Goal: Information Seeking & Learning: Learn about a topic

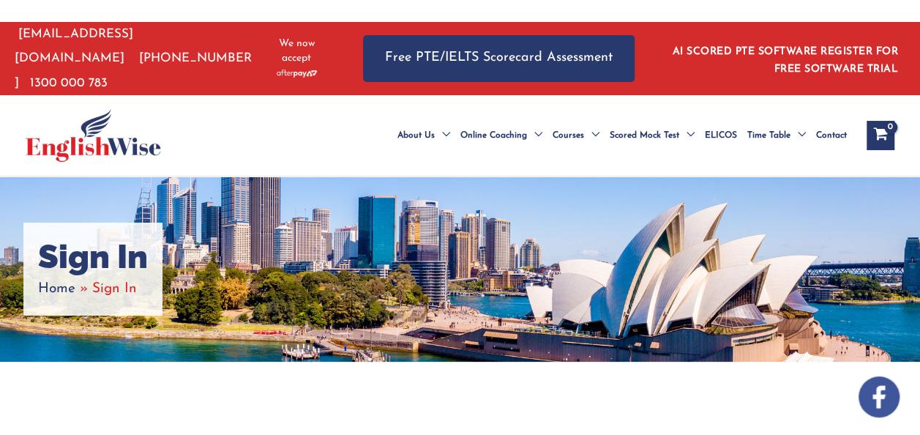
click at [60, 296] on span "Home" at bounding box center [56, 289] width 37 height 14
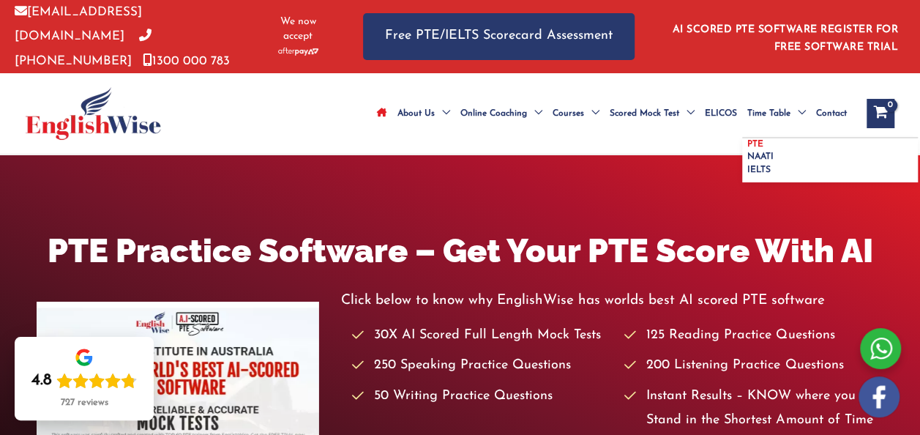
click at [747, 140] on span "PTE" at bounding box center [755, 144] width 16 height 9
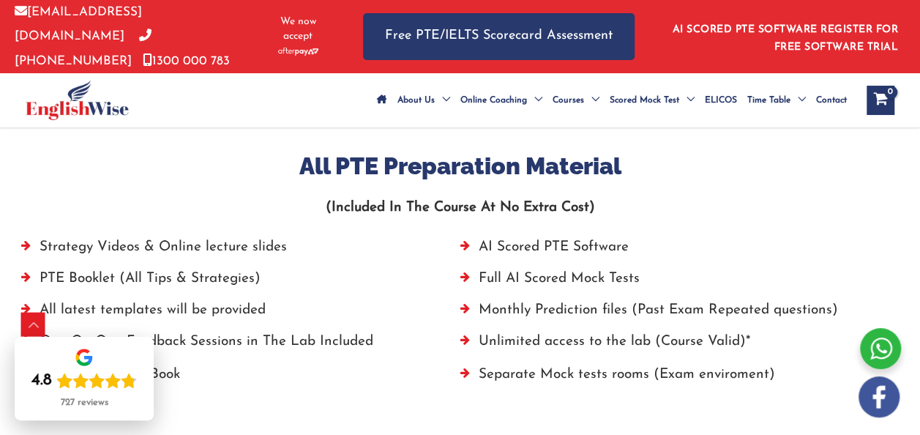
scroll to position [1039, 0]
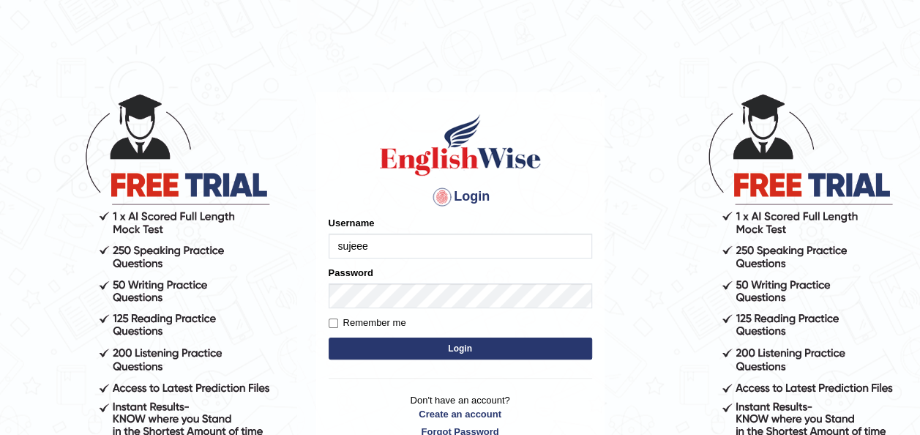
type input "sujeee"
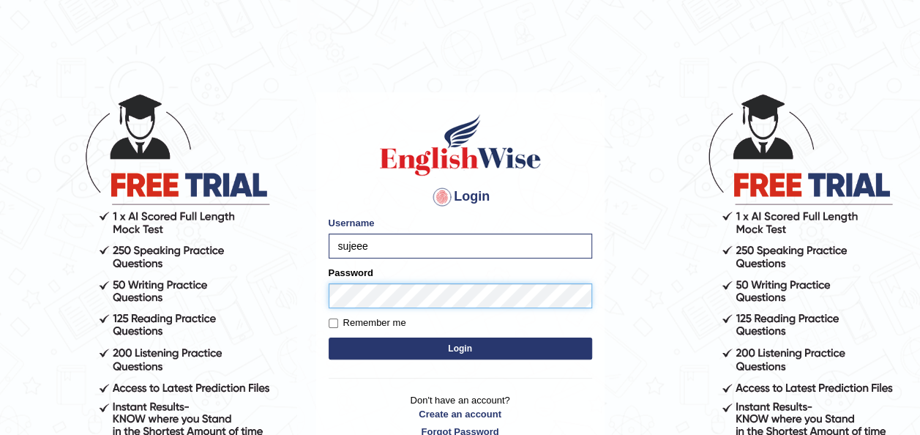
click at [329, 337] on button "Login" at bounding box center [460, 348] width 263 height 22
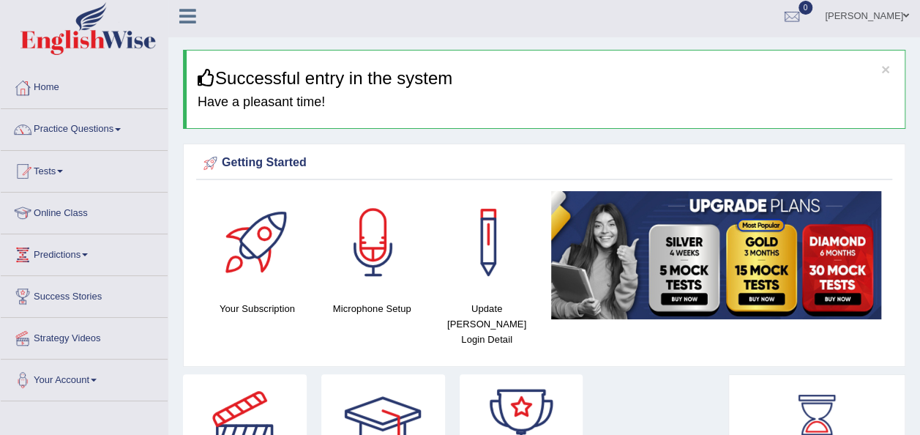
scroll to position [4, 0]
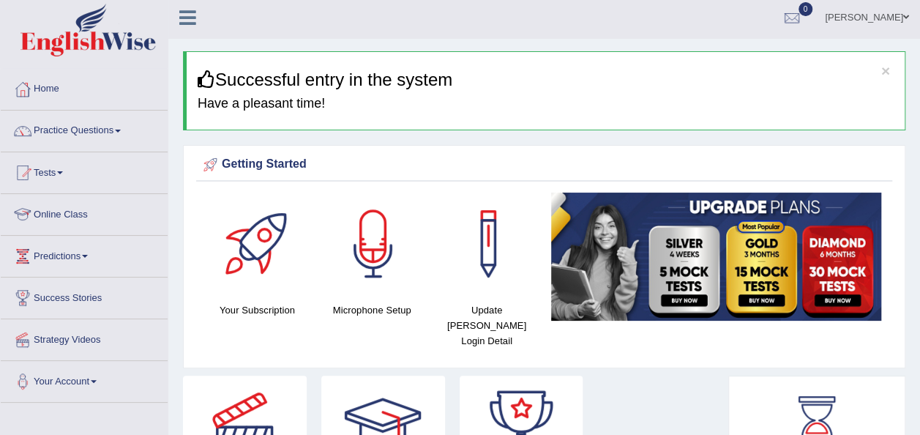
click at [53, 218] on link "Online Class" at bounding box center [84, 212] width 167 height 37
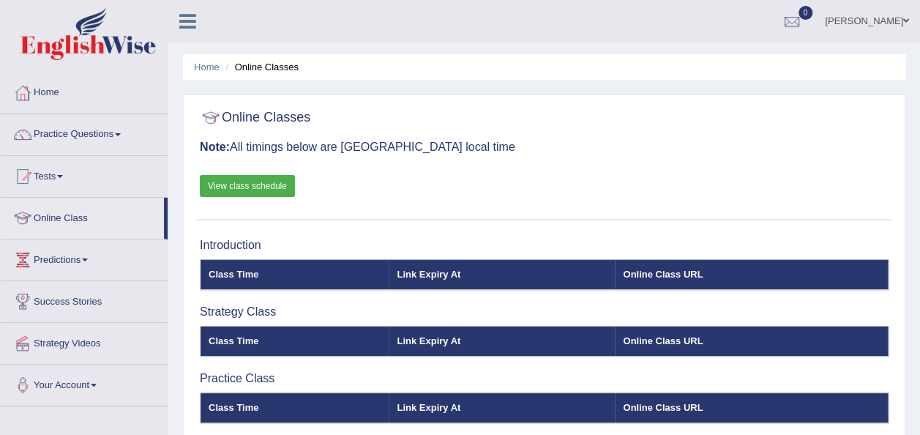
click at [69, 338] on link "Strategy Videos" at bounding box center [84, 341] width 167 height 37
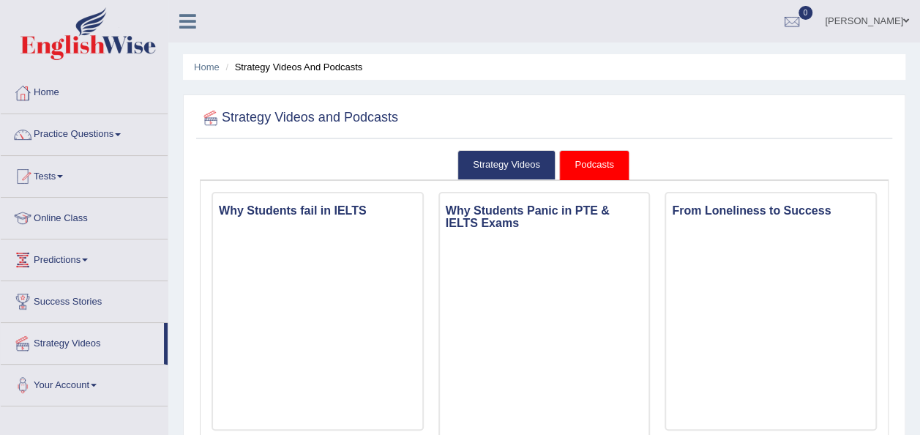
click at [53, 174] on link "Tests" at bounding box center [84, 174] width 167 height 37
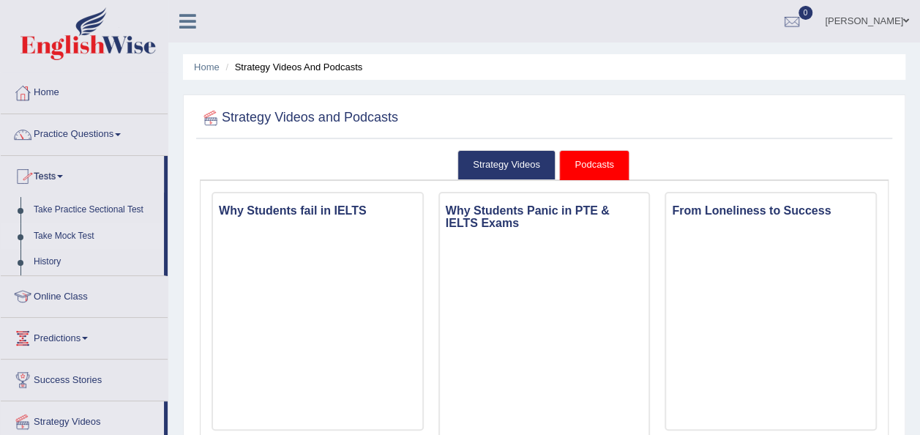
click at [72, 239] on link "Take Mock Test" at bounding box center [95, 236] width 137 height 26
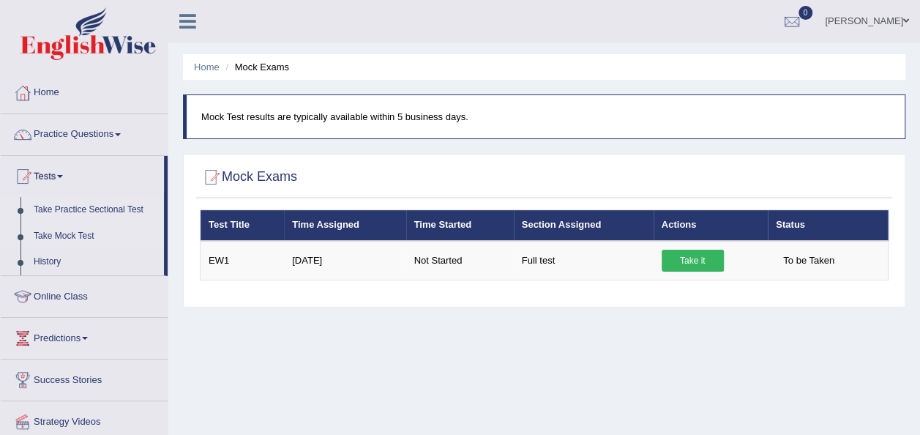
click at [61, 212] on link "Take Practice Sectional Test" at bounding box center [95, 210] width 137 height 26
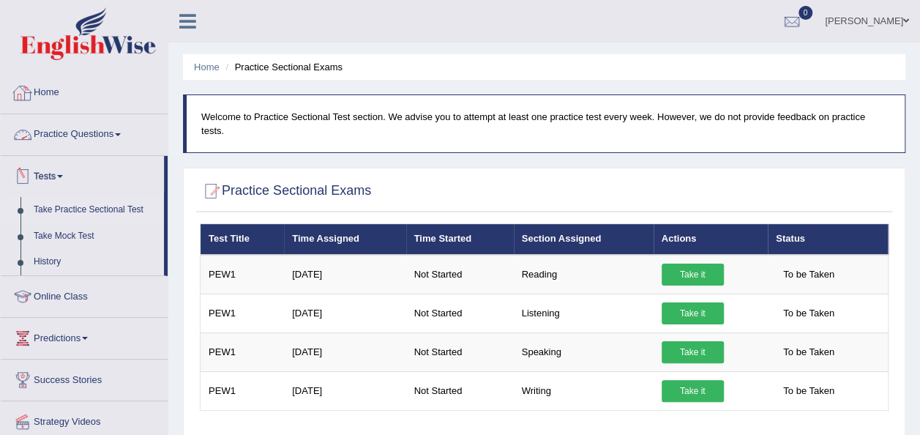
click at [45, 94] on link "Home" at bounding box center [84, 90] width 167 height 37
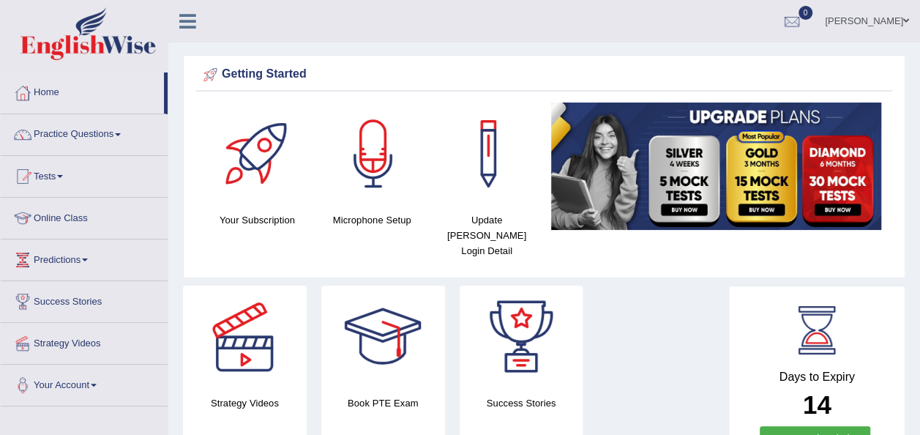
click at [78, 138] on link "Practice Questions" at bounding box center [84, 132] width 167 height 37
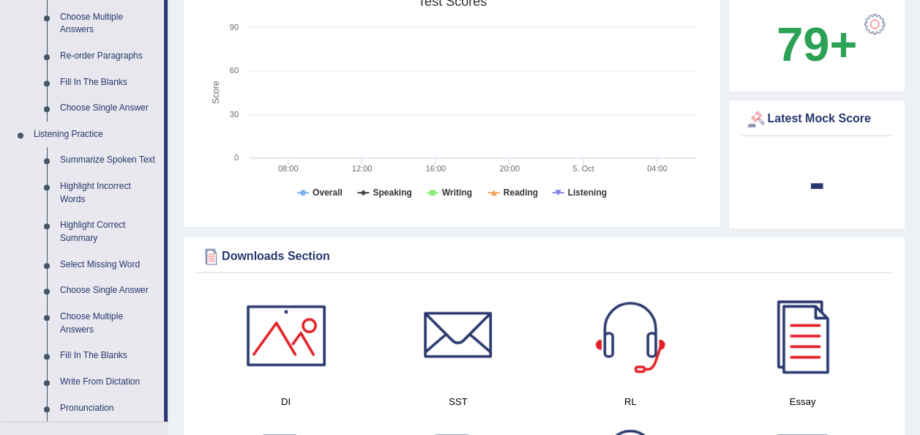
scroll to position [714, 0]
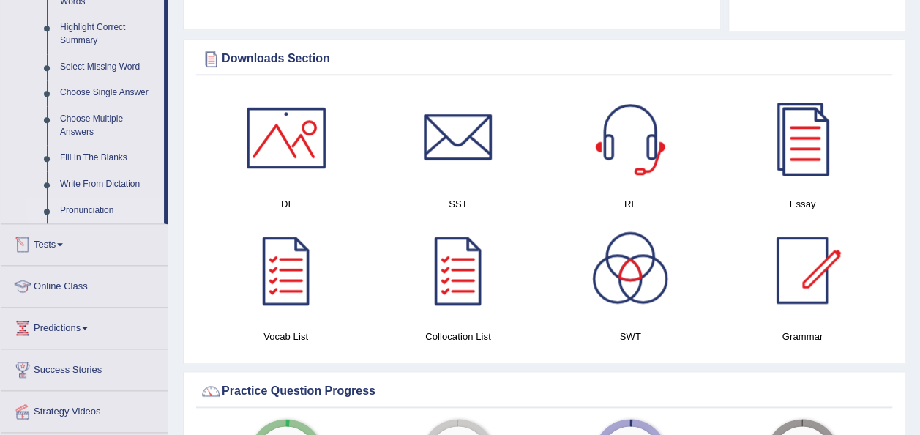
click at [90, 217] on link "Pronunciation" at bounding box center [108, 211] width 111 height 26
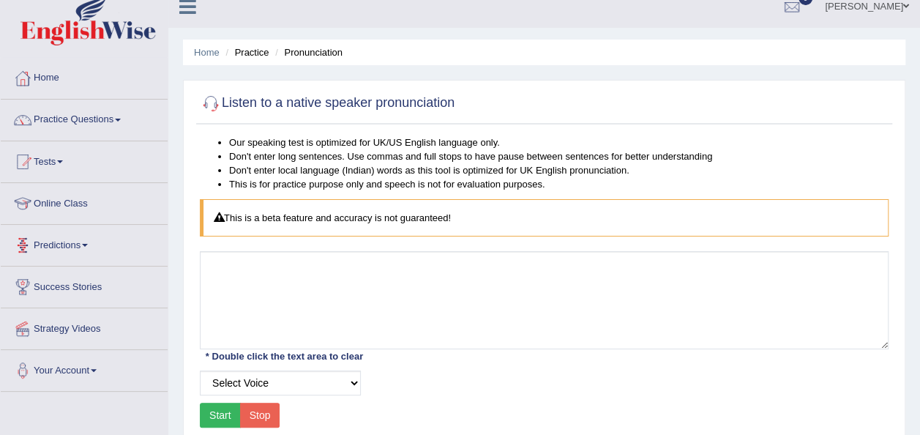
scroll to position [15, 0]
click at [88, 130] on link "Practice Questions" at bounding box center [84, 117] width 167 height 37
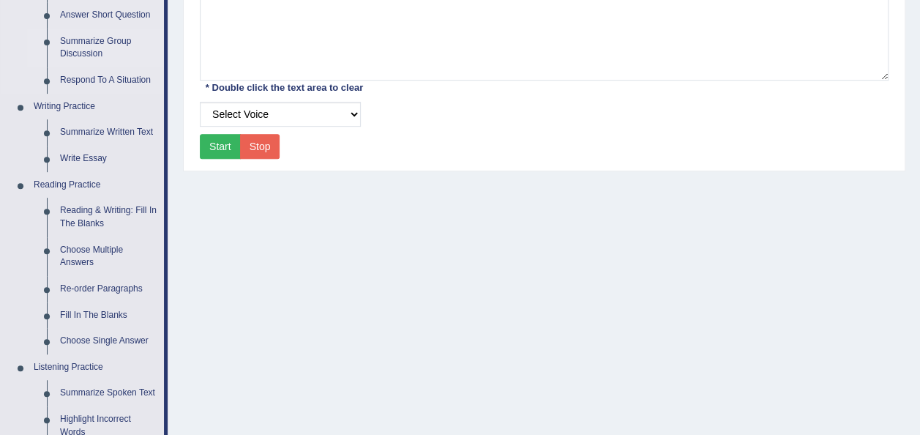
scroll to position [284, 0]
click at [82, 284] on link "Re-order Paragraphs" at bounding box center [108, 288] width 111 height 26
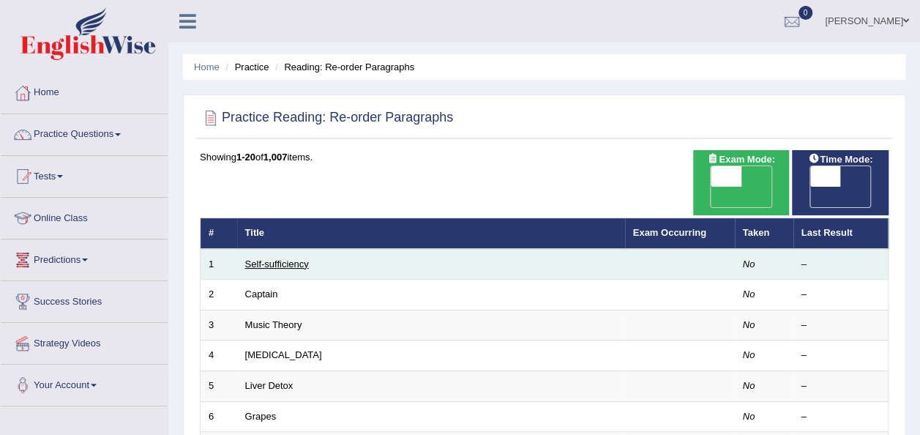
click at [283, 258] on link "Self-sufficiency" at bounding box center [277, 263] width 64 height 11
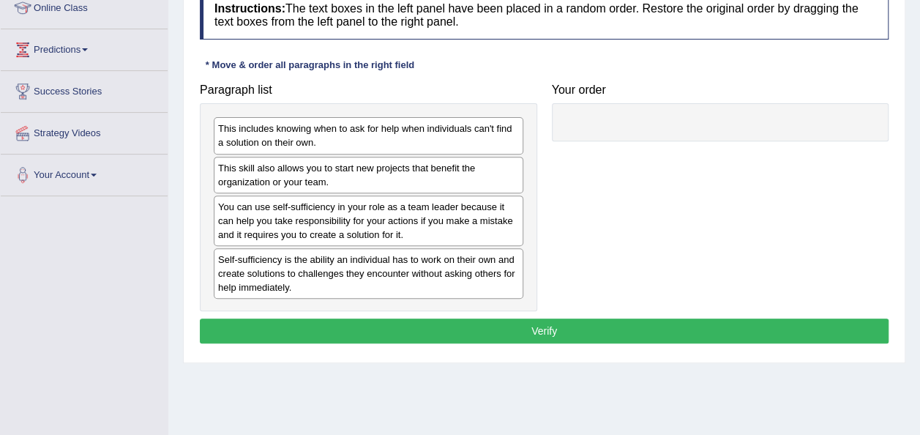
scroll to position [211, 0]
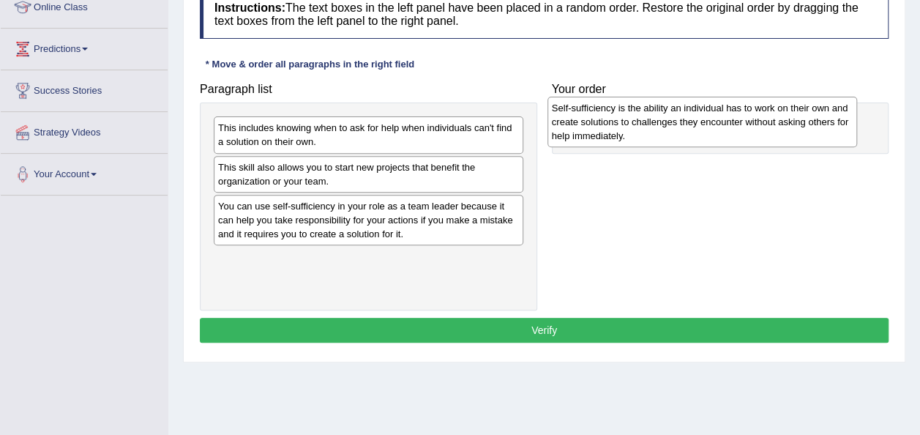
drag, startPoint x: 401, startPoint y: 261, endPoint x: 735, endPoint y: 112, distance: 365.6
click at [735, 112] on div "Self-sufficiency is the ability an individual has to work on their own and crea…" at bounding box center [702, 122] width 310 height 50
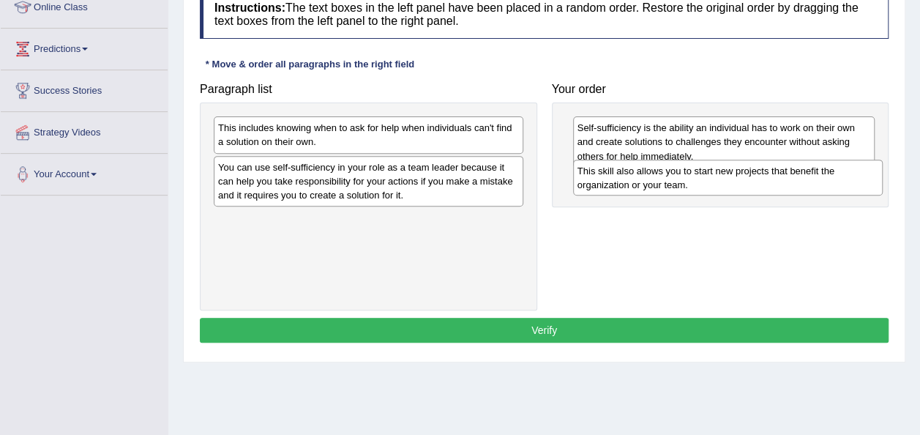
drag, startPoint x: 418, startPoint y: 176, endPoint x: 777, endPoint y: 180, distance: 359.4
click at [777, 180] on div "This skill also allows you to start new projects that benefit the organization …" at bounding box center [728, 178] width 310 height 37
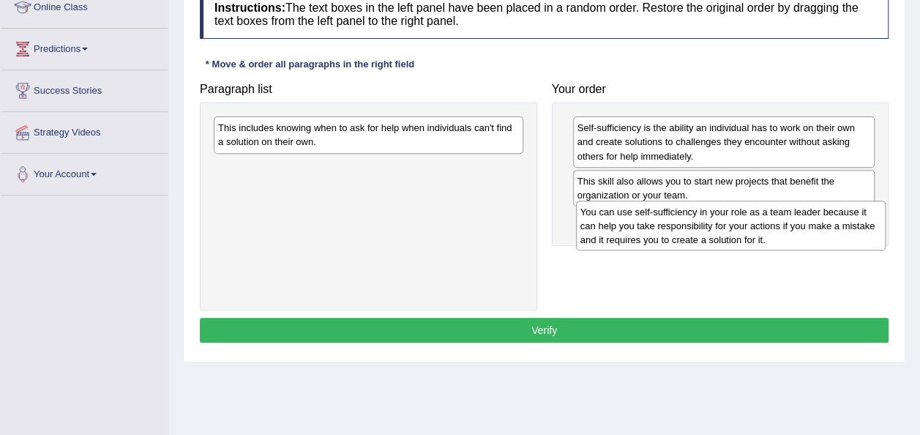
drag, startPoint x: 433, startPoint y: 184, endPoint x: 796, endPoint y: 230, distance: 365.1
click at [796, 230] on div "You can use self-sufficiency in your role as a team leader because it can help …" at bounding box center [731, 226] width 310 height 50
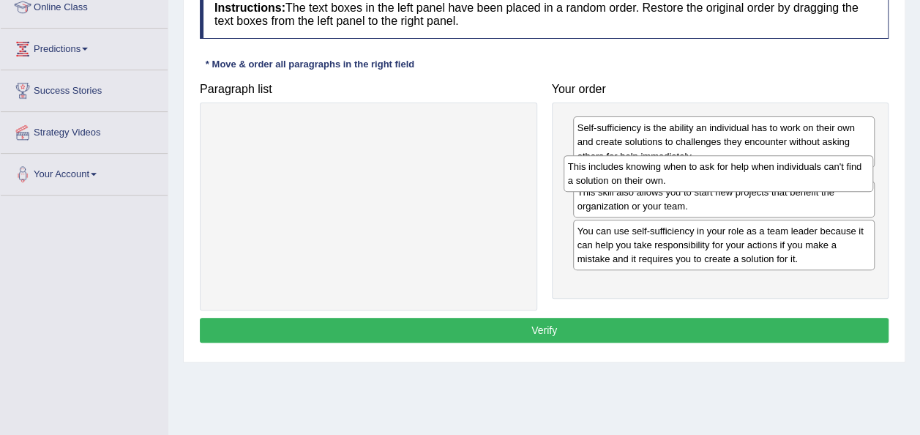
drag, startPoint x: 432, startPoint y: 144, endPoint x: 782, endPoint y: 183, distance: 352.0
click at [782, 183] on div "This includes knowing when to ask for help when individuals can't find a soluti…" at bounding box center [719, 173] width 310 height 37
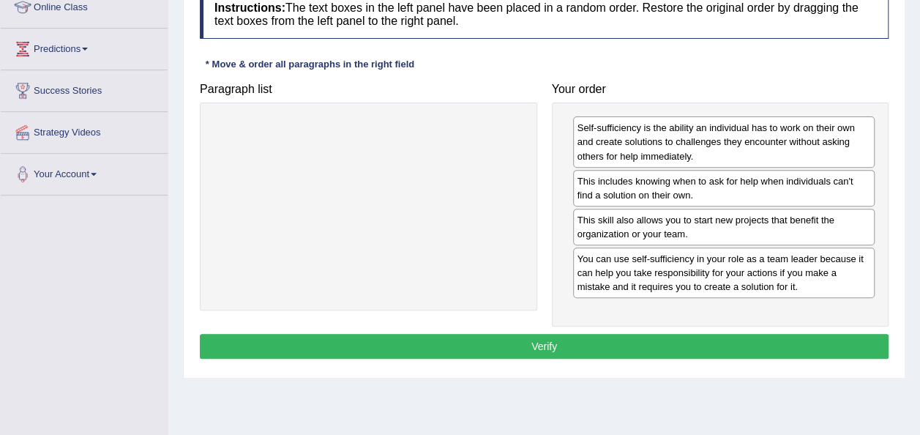
click at [536, 336] on button "Verify" at bounding box center [544, 346] width 689 height 25
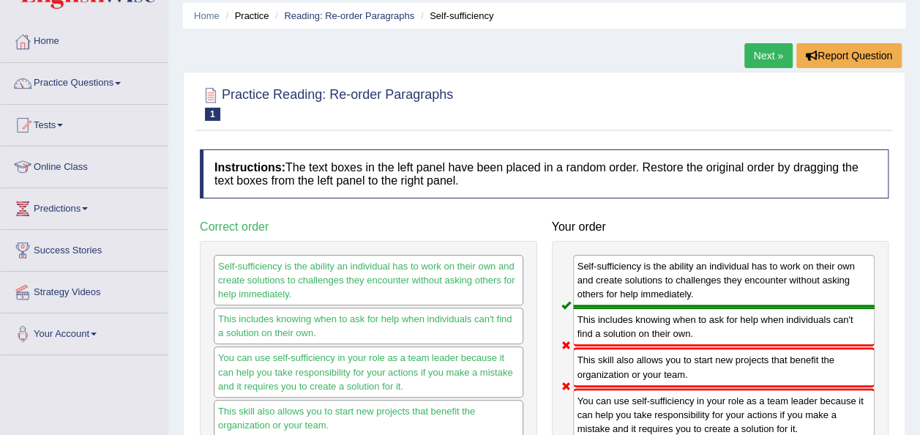
scroll to position [50, 0]
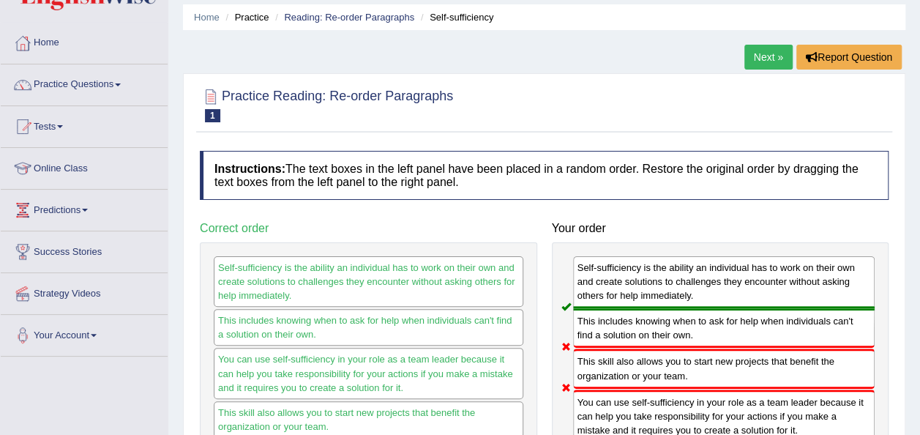
click at [758, 47] on link "Next »" at bounding box center [768, 57] width 48 height 25
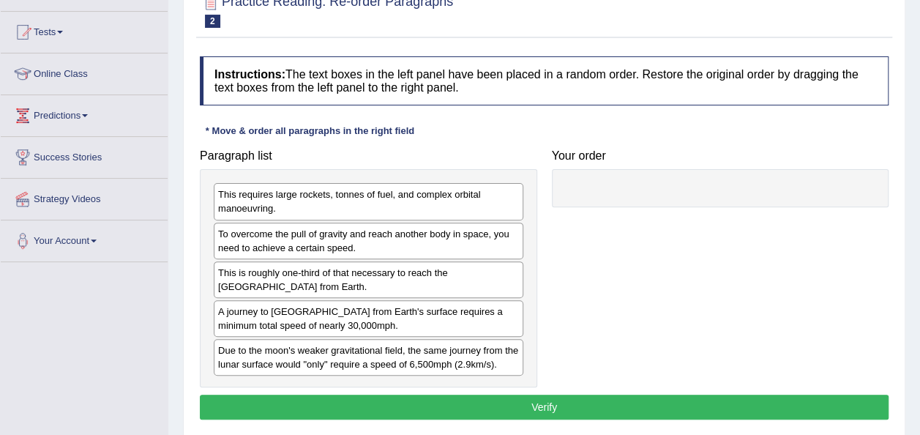
scroll to position [146, 0]
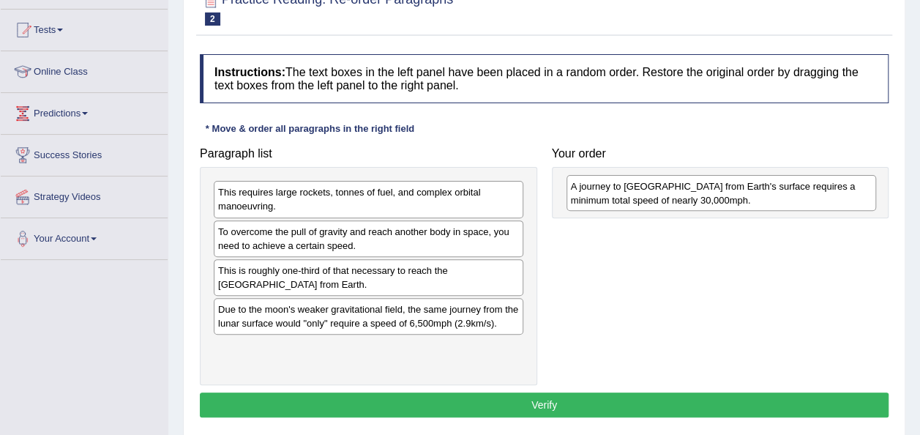
drag, startPoint x: 337, startPoint y: 319, endPoint x: 689, endPoint y: 198, distance: 373.1
click at [689, 198] on div "A journey to [GEOGRAPHIC_DATA] from Earth's surface requires a minimum total sp…" at bounding box center [721, 193] width 310 height 37
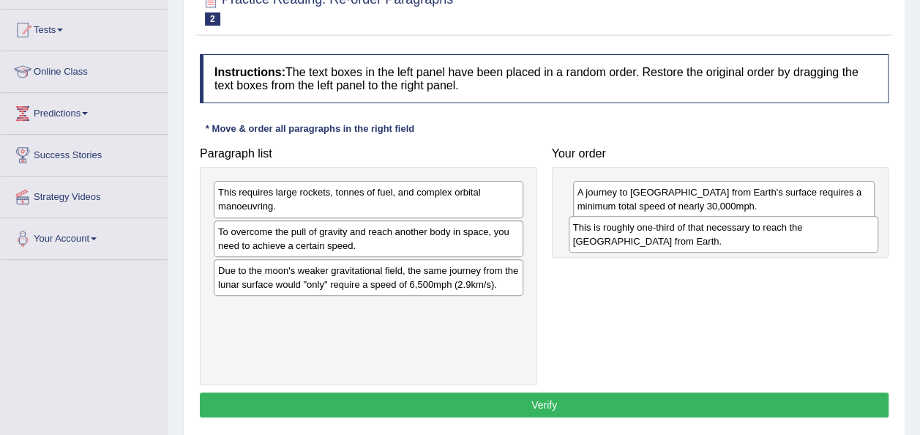
drag, startPoint x: 442, startPoint y: 284, endPoint x: 797, endPoint y: 242, distance: 357.4
click at [797, 242] on div "This is roughly one-third of that necessary to reach the [GEOGRAPHIC_DATA] from…" at bounding box center [724, 234] width 310 height 37
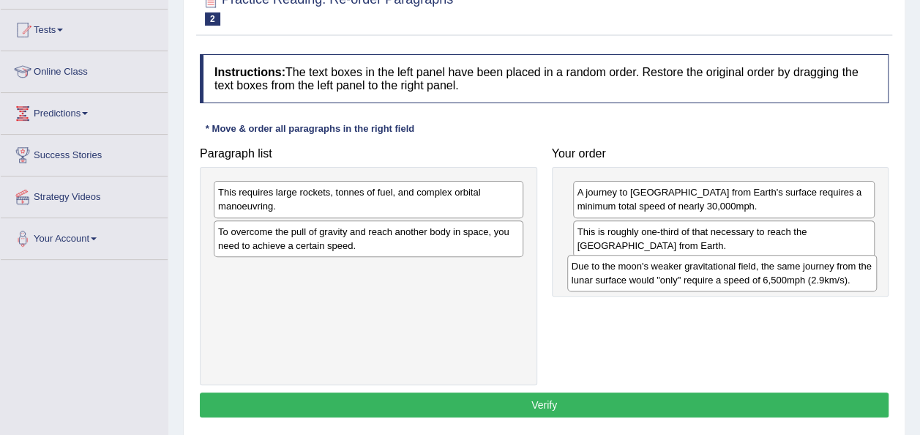
drag, startPoint x: 501, startPoint y: 278, endPoint x: 854, endPoint y: 274, distance: 353.5
click at [854, 274] on div "Due to the moon's weaker gravitational field, the same journey from the lunar s…" at bounding box center [722, 273] width 310 height 37
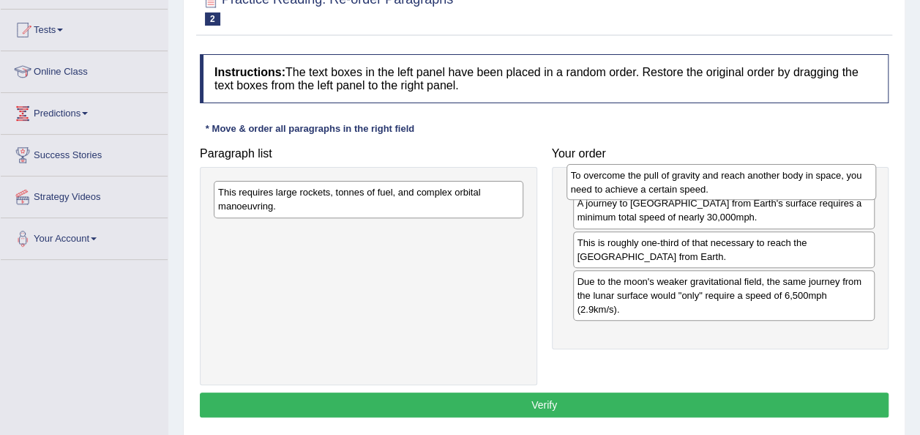
drag, startPoint x: 362, startPoint y: 237, endPoint x: 714, endPoint y: 182, distance: 357.1
click at [714, 182] on div "To overcome the pull of gravity and reach another body in space, you need to ac…" at bounding box center [721, 182] width 310 height 37
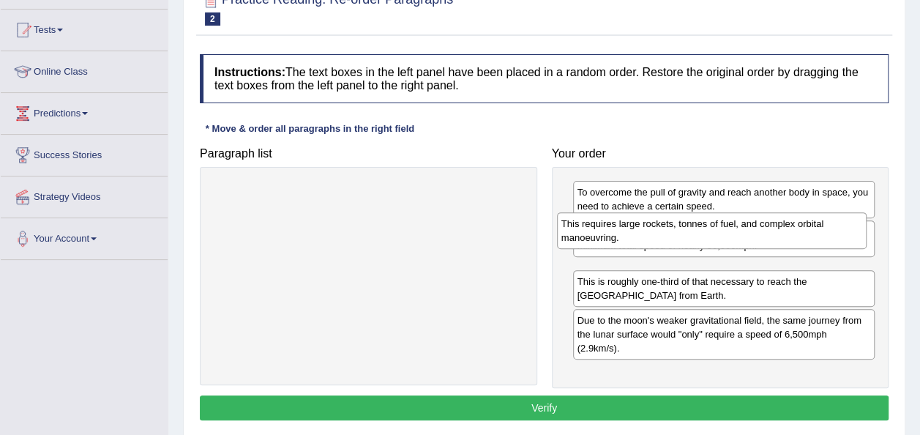
drag, startPoint x: 478, startPoint y: 207, endPoint x: 821, endPoint y: 239, distance: 344.7
click at [821, 239] on div "This requires large rockets, tonnes of fuel, and complex orbital manoeuvring." at bounding box center [712, 230] width 310 height 37
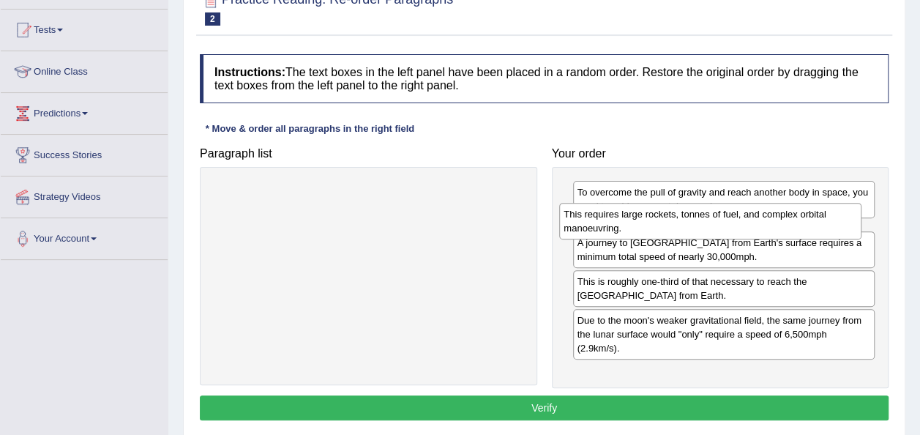
drag, startPoint x: 701, startPoint y: 272, endPoint x: 688, endPoint y: 217, distance: 56.4
click at [688, 217] on div "This requires large rockets, tonnes of fuel, and complex orbital manoeuvring." at bounding box center [710, 221] width 302 height 37
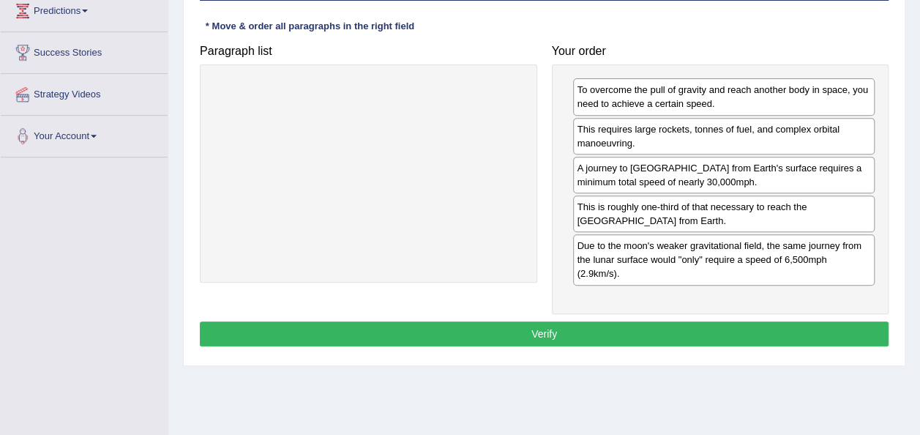
scroll to position [252, 0]
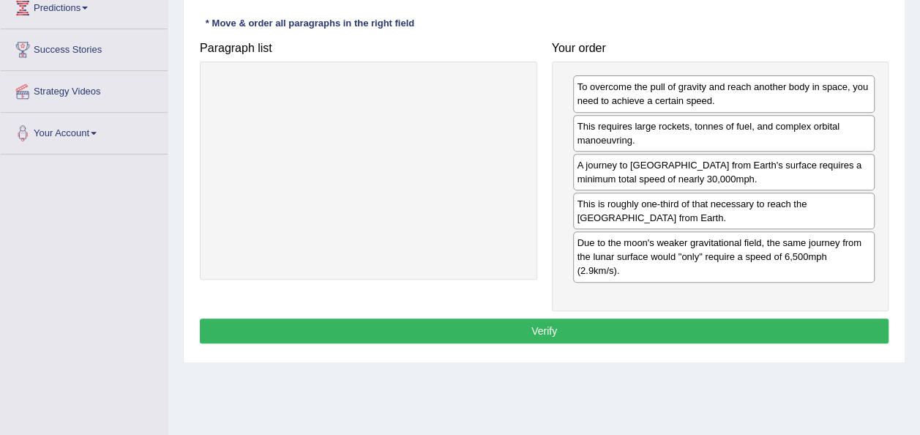
click at [587, 329] on button "Verify" at bounding box center [544, 330] width 689 height 25
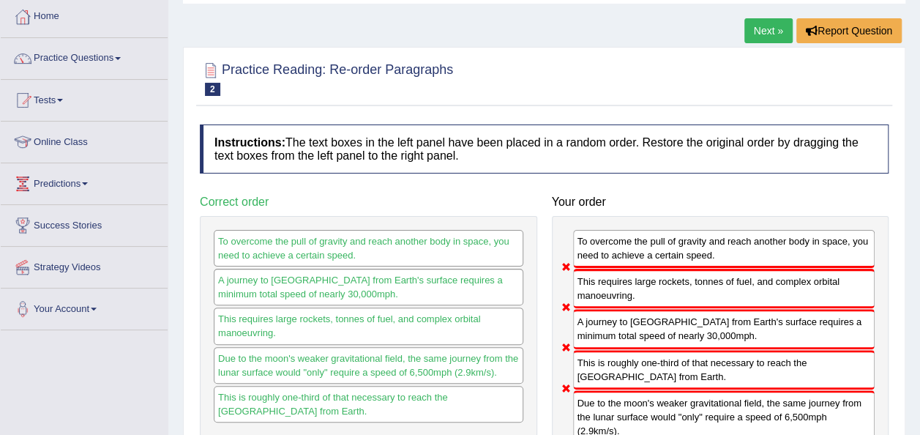
scroll to position [73, 0]
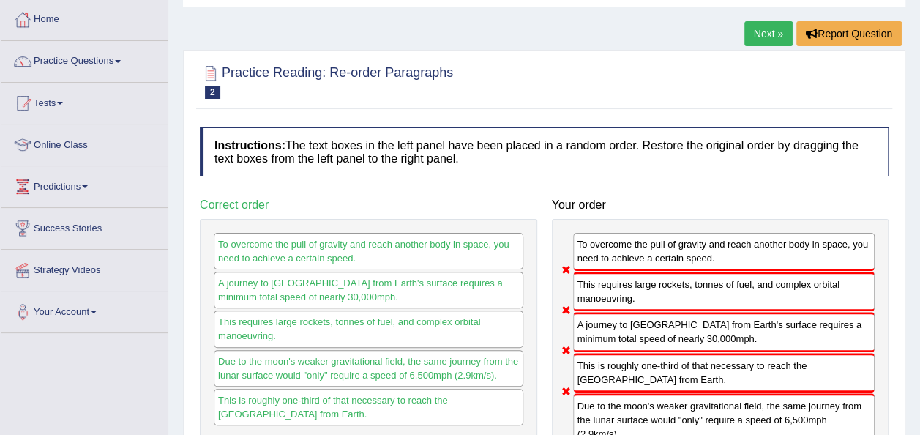
click at [758, 21] on link "Next »" at bounding box center [768, 33] width 48 height 25
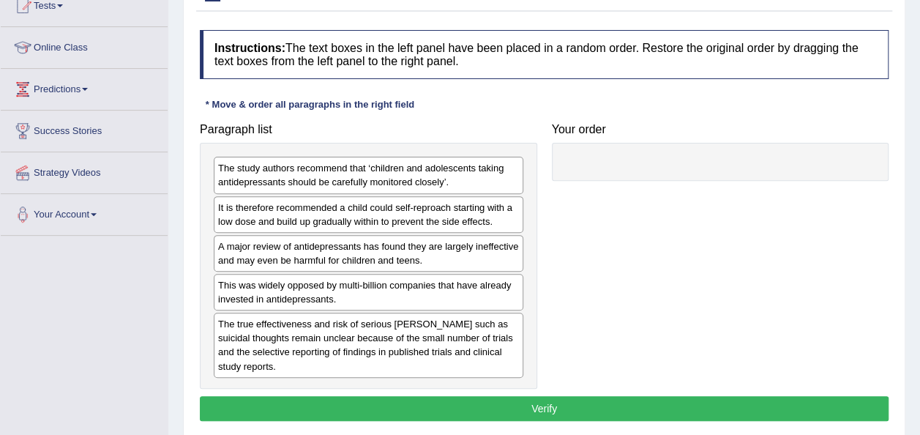
scroll to position [171, 0]
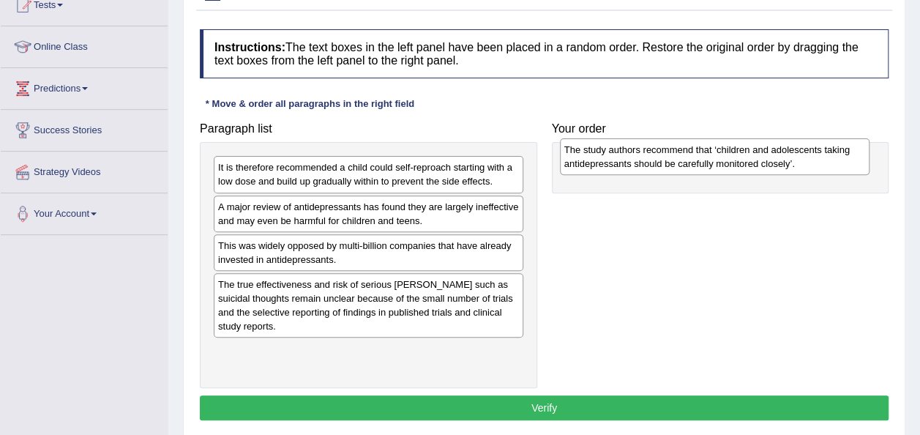
drag, startPoint x: 398, startPoint y: 176, endPoint x: 744, endPoint y: 158, distance: 346.6
click at [744, 158] on div "The study authors recommend that ‘children and adolescents taking antidepressan…" at bounding box center [715, 156] width 310 height 37
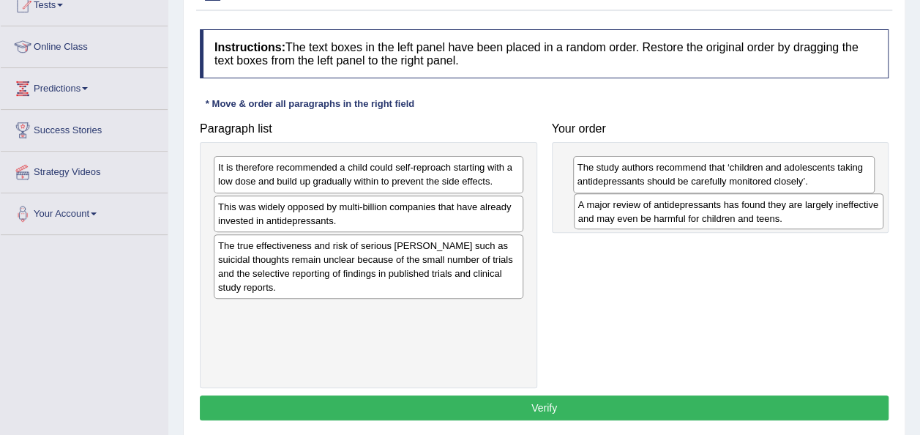
drag, startPoint x: 334, startPoint y: 217, endPoint x: 694, endPoint y: 215, distance: 360.1
click at [694, 215] on div "A major review of antidepressants has found they are largely ineffective and ma…" at bounding box center [729, 211] width 310 height 37
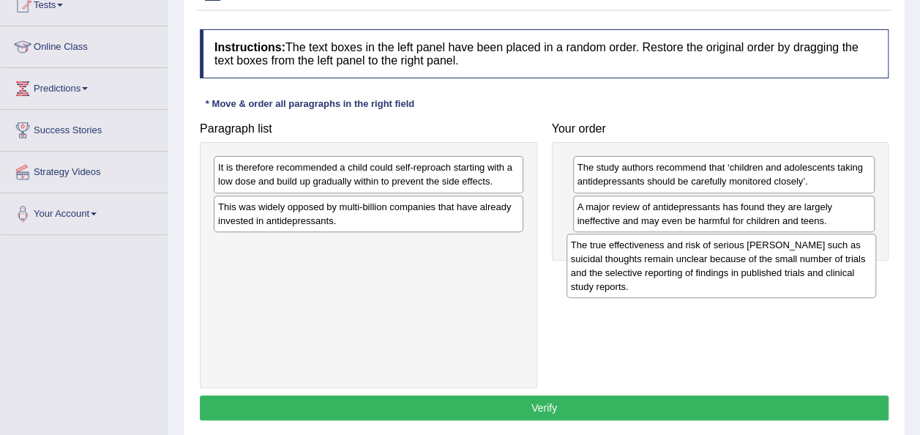
drag, startPoint x: 430, startPoint y: 269, endPoint x: 790, endPoint y: 269, distance: 360.1
click at [790, 269] on div "The true effectiveness and risk of serious harms such as suicidal thoughts rema…" at bounding box center [721, 265] width 310 height 64
drag, startPoint x: 446, startPoint y: 283, endPoint x: 800, endPoint y: 284, distance: 353.5
click at [800, 284] on div "The true effectiveness and risk of serious harms such as suicidal thoughts rema…" at bounding box center [721, 266] width 310 height 64
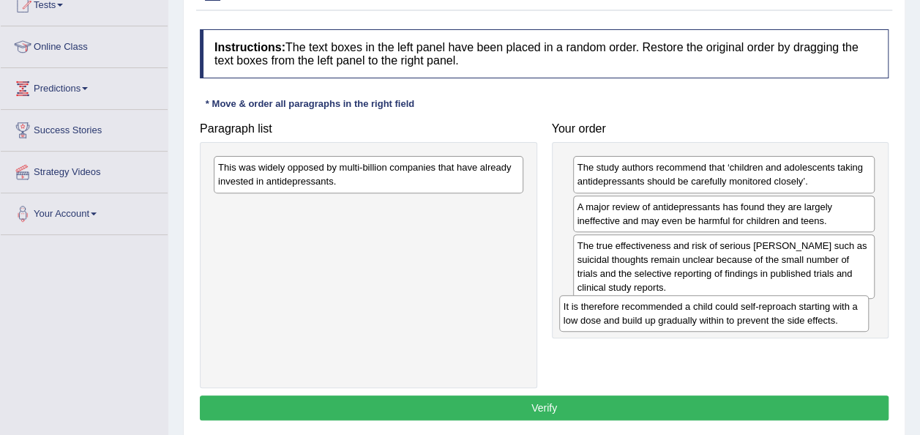
drag, startPoint x: 457, startPoint y: 173, endPoint x: 802, endPoint y: 312, distance: 372.4
click at [802, 312] on div "It is therefore recommended a child could self-reproach starting with a low dos…" at bounding box center [714, 313] width 310 height 37
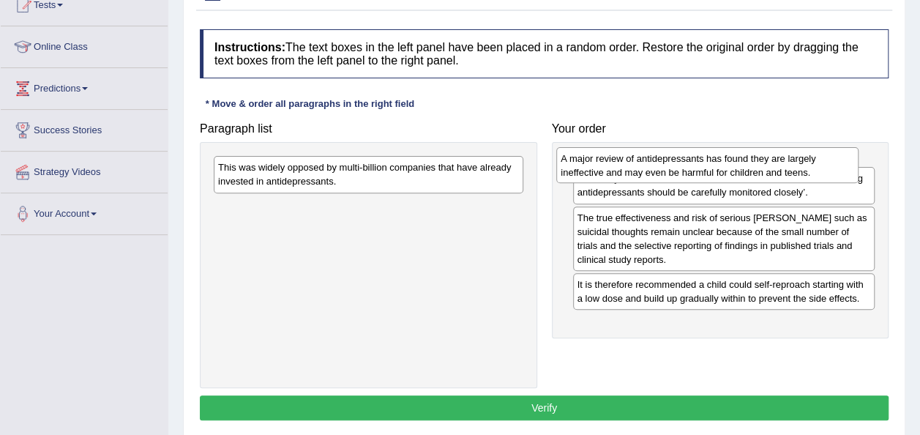
drag, startPoint x: 625, startPoint y: 212, endPoint x: 609, endPoint y: 164, distance: 50.2
click at [609, 164] on div "A major review of antidepressants has found they are largely ineffective and ma…" at bounding box center [707, 165] width 302 height 37
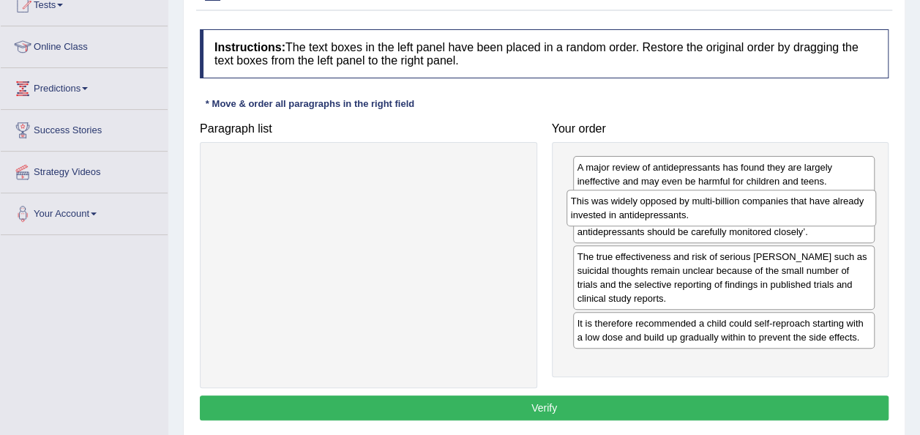
drag, startPoint x: 460, startPoint y: 176, endPoint x: 812, endPoint y: 209, distance: 354.4
click at [812, 209] on div "This was widely opposed by multi-billion companies that have already invested i…" at bounding box center [721, 208] width 310 height 37
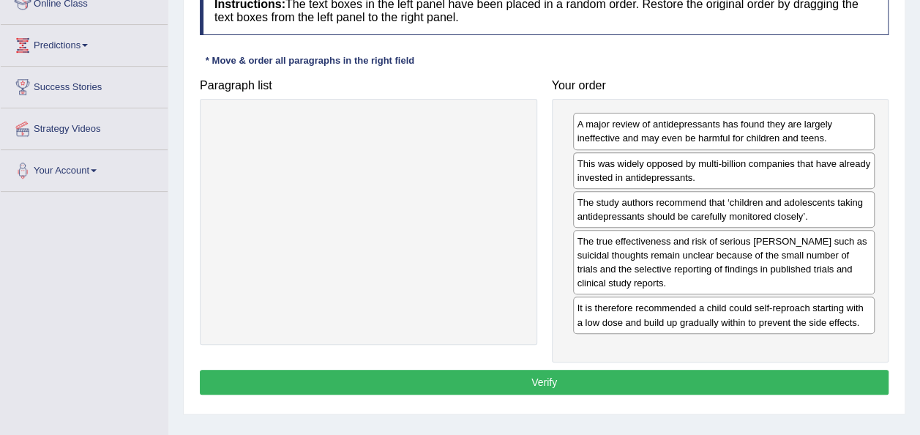
scroll to position [215, 0]
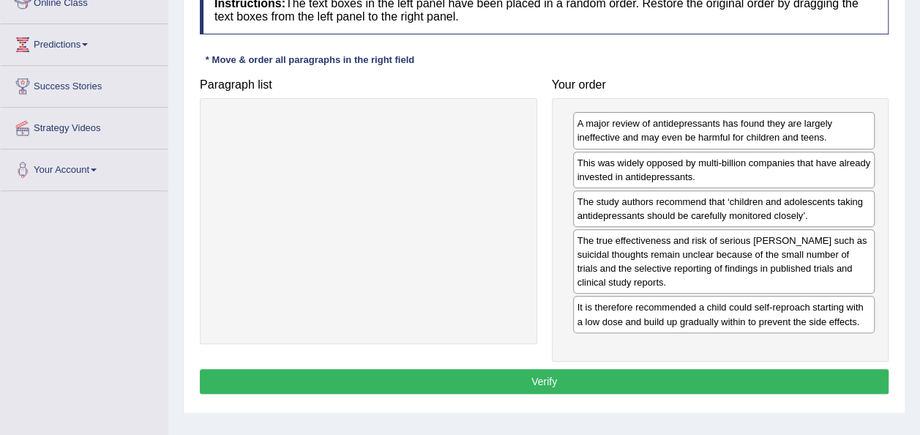
click at [515, 380] on button "Verify" at bounding box center [544, 381] width 689 height 25
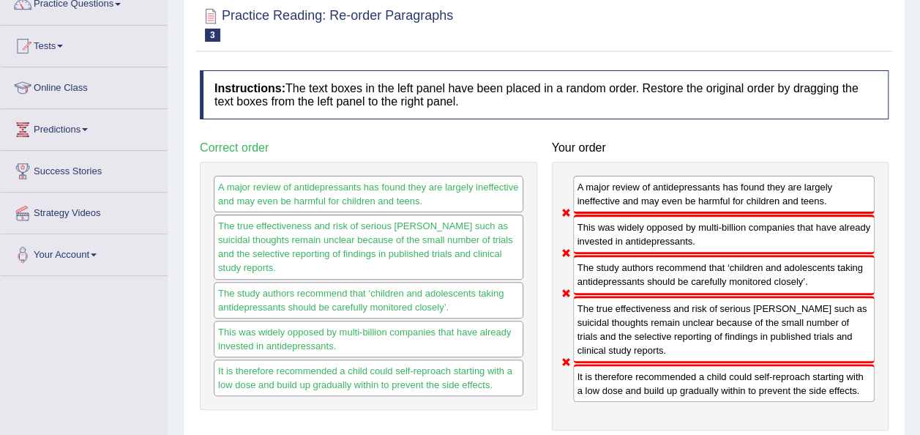
scroll to position [0, 0]
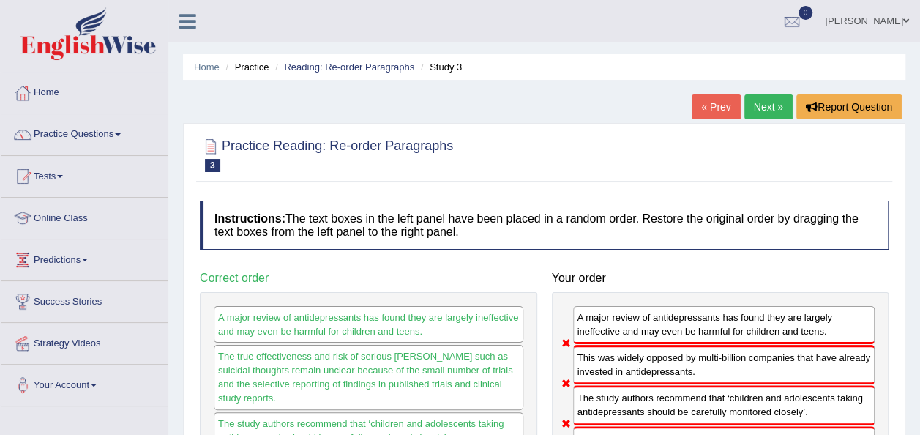
click at [766, 105] on link "Next »" at bounding box center [768, 106] width 48 height 25
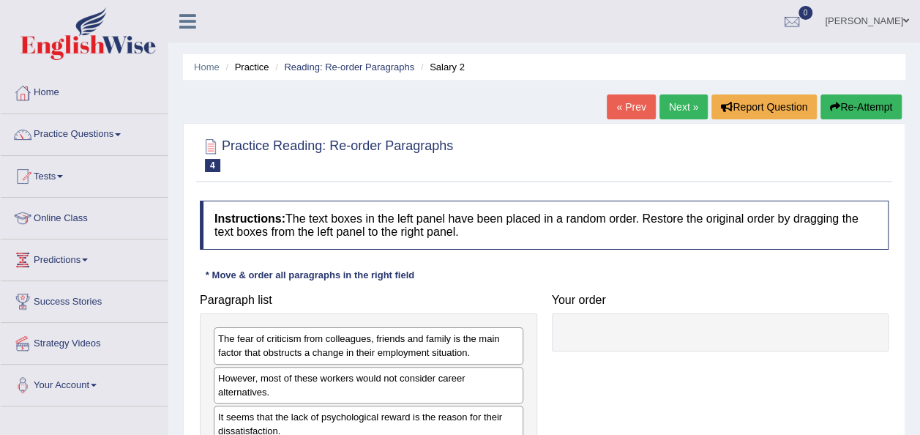
scroll to position [119, 0]
